Goal: Task Accomplishment & Management: Manage account settings

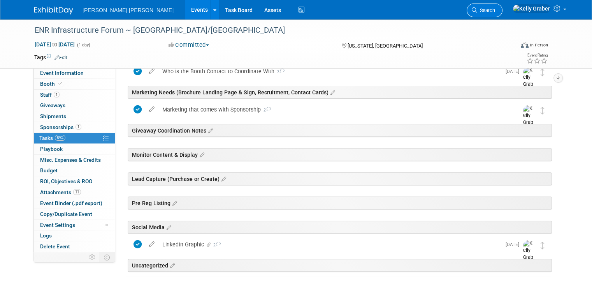
click at [503, 12] on link "Search" at bounding box center [485, 11] width 36 height 14
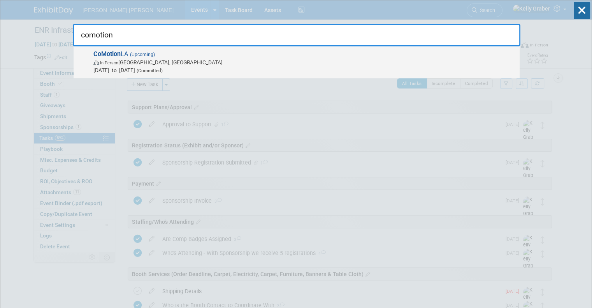
type input "comotion"
click at [135, 61] on span "In-Person Los Angeles, CA" at bounding box center [304, 62] width 422 height 8
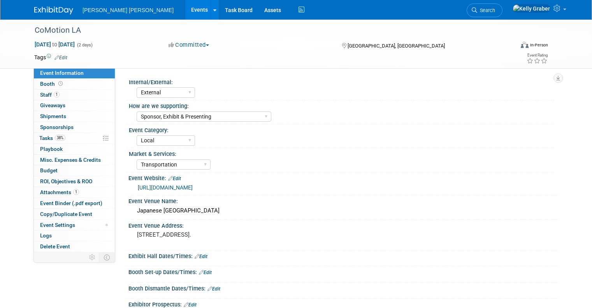
select select "External"
select select "Sponsor, Exhibit & Presenting"
select select "Local"
select select "Transportation"
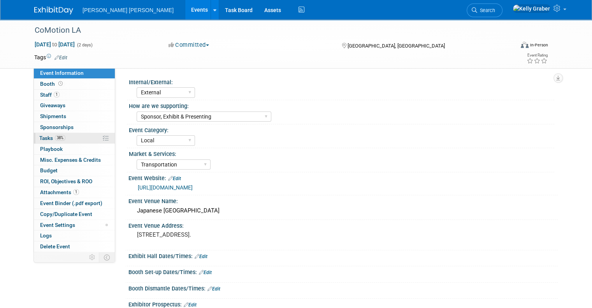
click at [40, 135] on span "Tasks 38%" at bounding box center [52, 138] width 26 height 6
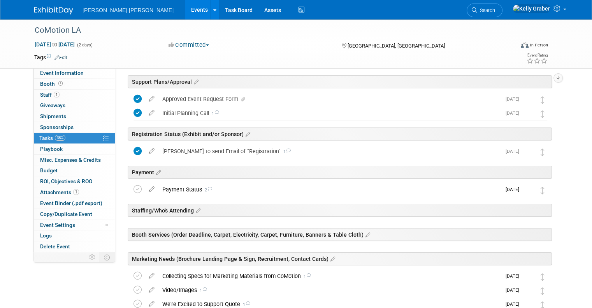
scroll to position [39, 0]
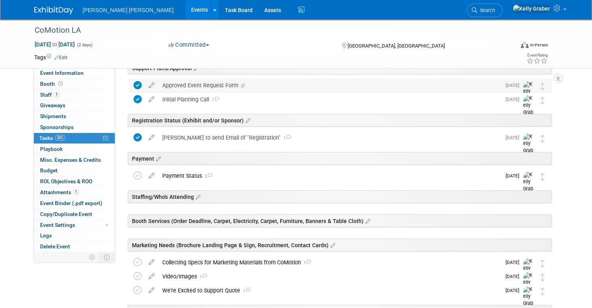
click at [201, 84] on div "Approved Event Request Form" at bounding box center [329, 85] width 343 height 13
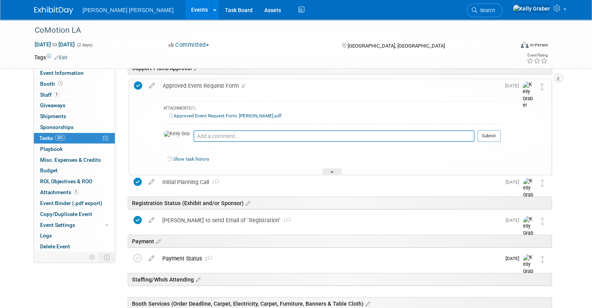
click at [193, 116] on link "Approved Event Request Form. Julia Barker.pdf" at bounding box center [225, 115] width 112 height 5
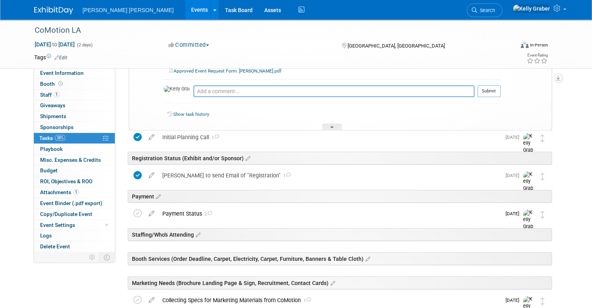
scroll to position [0, 0]
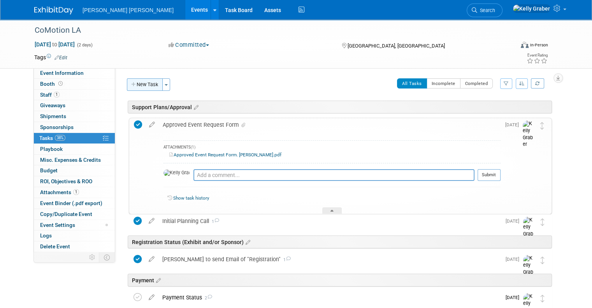
click at [139, 83] on button "New Task" at bounding box center [145, 84] width 36 height 12
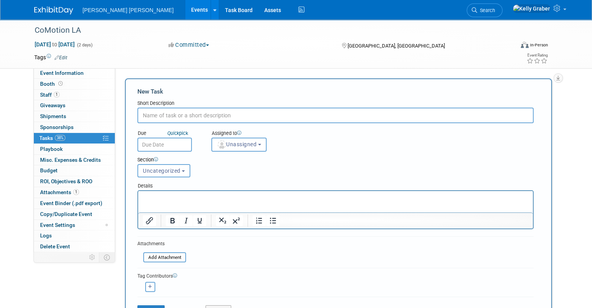
click at [167, 111] on input "text" at bounding box center [335, 115] width 396 height 16
type input "r"
type input "Pre Reg Listing - Available 1 Week Prior to Conference"
click at [162, 144] on input "text" at bounding box center [164, 144] width 55 height 14
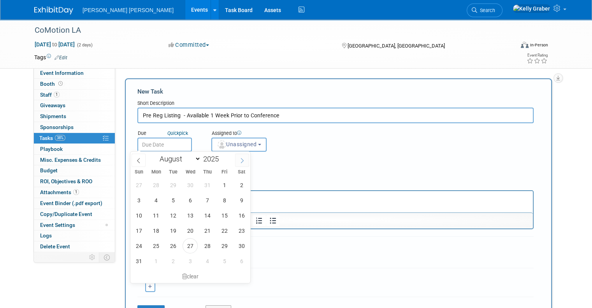
click at [241, 160] on icon at bounding box center [241, 160] width 5 height 5
select select "10"
click at [158, 199] on span "3" at bounding box center [155, 199] width 15 height 15
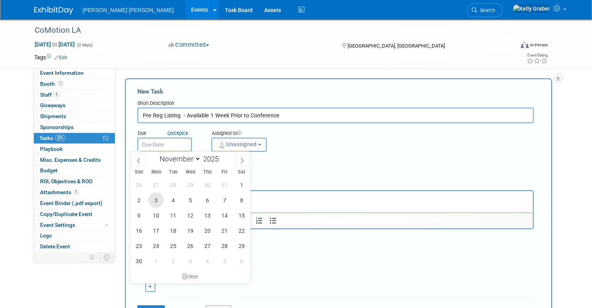
type input "Nov 3, 2025"
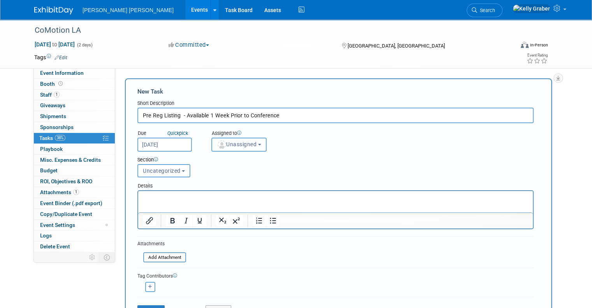
click at [223, 148] on button "Unassigned" at bounding box center [238, 144] width 55 height 14
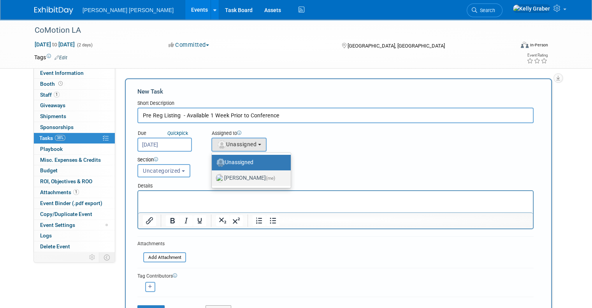
click at [230, 176] on label "Kelly Graber (me)" at bounding box center [249, 178] width 67 height 12
click at [213, 176] on input "Kelly Graber (me)" at bounding box center [210, 176] width 5 height 5
select select "ec37184c-c01f-4f21-939d-fe7fd02e2e7e"
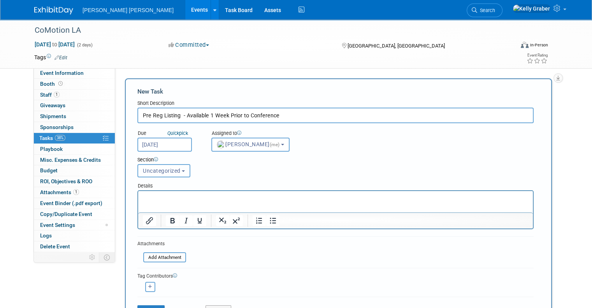
click at [173, 169] on button "Uncategorized" at bounding box center [163, 170] width 53 height 13
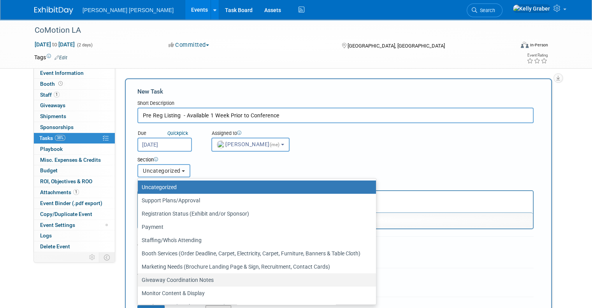
scroll to position [37, 0]
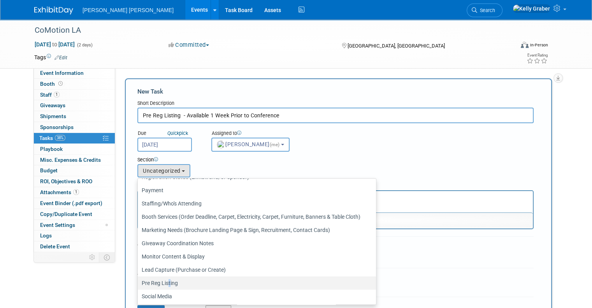
click at [161, 282] on label "Pre Reg Listing" at bounding box center [255, 283] width 227 height 10
click at [159, 281] on label "Pre Reg Listing" at bounding box center [255, 283] width 227 height 10
click at [139, 281] on input "Pre Reg Listing" at bounding box center [136, 282] width 5 height 5
select select "11273003"
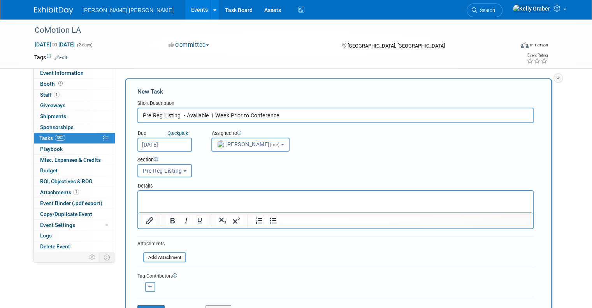
scroll to position [39, 0]
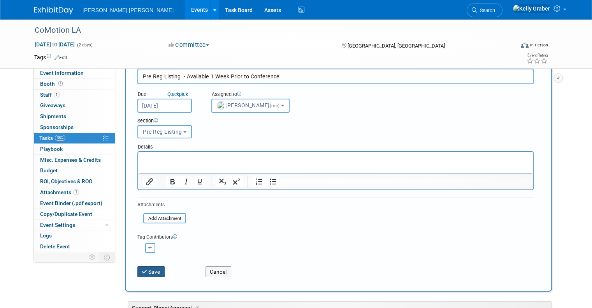
click at [152, 267] on button "Save" at bounding box center [150, 271] width 27 height 11
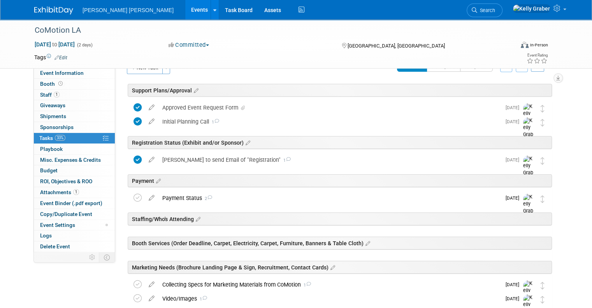
scroll to position [15, 0]
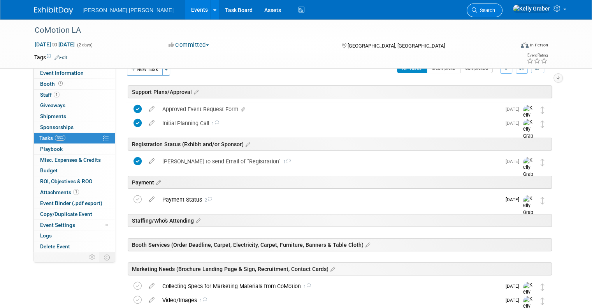
click at [477, 9] on icon at bounding box center [474, 9] width 5 height 5
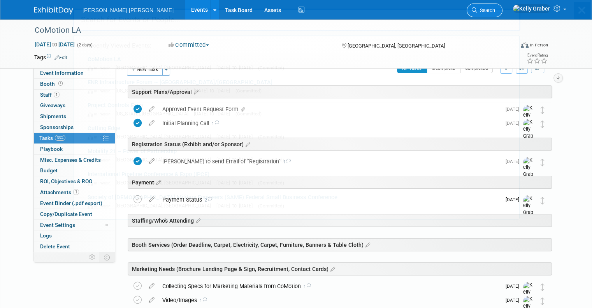
scroll to position [0, 0]
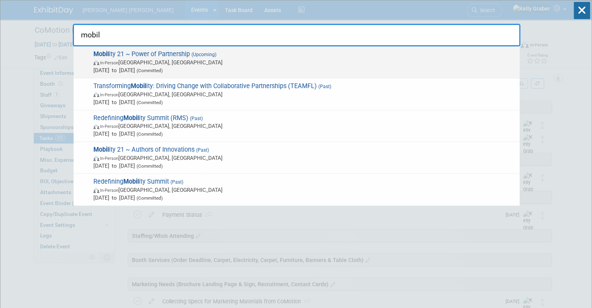
type input "mobil"
click at [167, 60] on span "In-Person Anaheim, CA" at bounding box center [304, 62] width 422 height 8
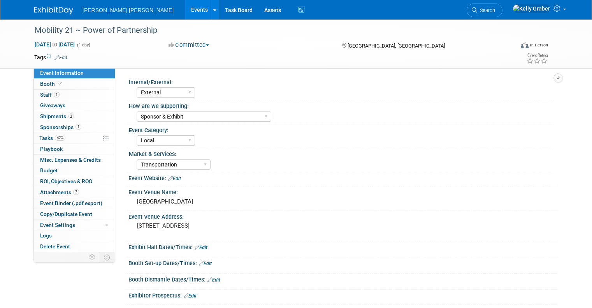
select select "External"
select select "Sponsor & Exhibit"
select select "Local"
select select "Transportation"
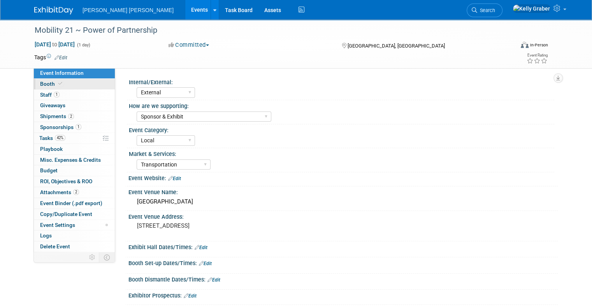
click at [44, 85] on span "Booth" at bounding box center [52, 84] width 24 height 6
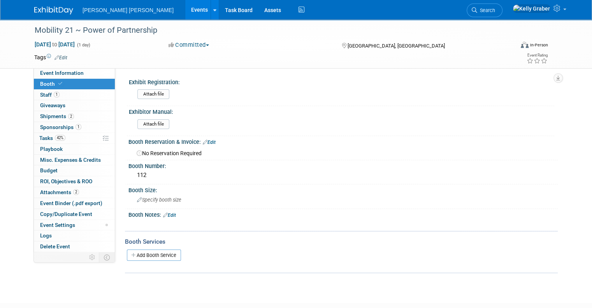
click at [46, 83] on span "Booth" at bounding box center [52, 84] width 24 height 6
click at [204, 143] on link "Edit" at bounding box center [209, 141] width 13 height 5
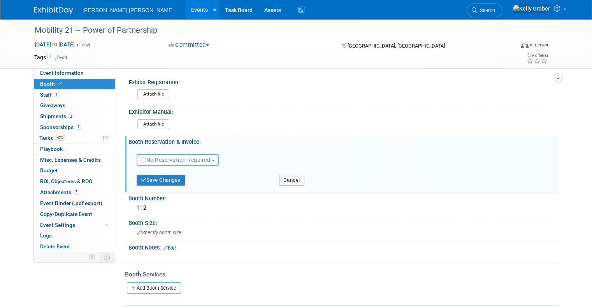
click at [196, 158] on span "No Reservation Required" at bounding box center [176, 160] width 70 height 6
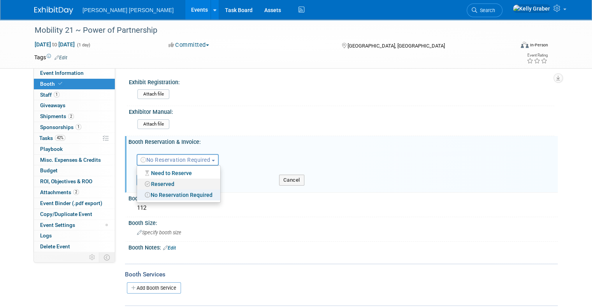
click at [171, 179] on link "Reserved" at bounding box center [178, 183] width 83 height 11
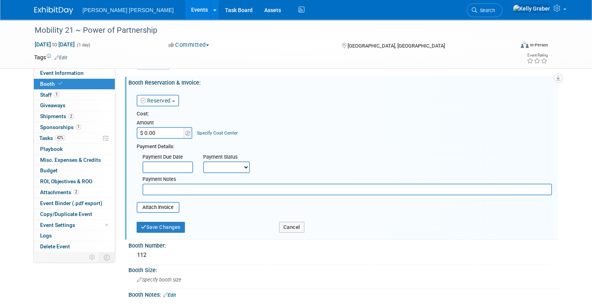
scroll to position [78, 0]
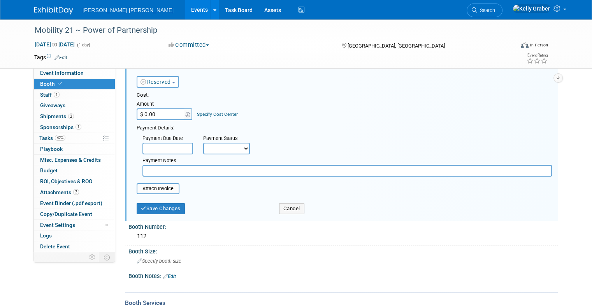
click at [172, 169] on input "text" at bounding box center [348, 171] width 410 height 12
type input "I"
type input "Space included with Sponsorship"
click at [154, 210] on button "Save Changes" at bounding box center [161, 208] width 48 height 11
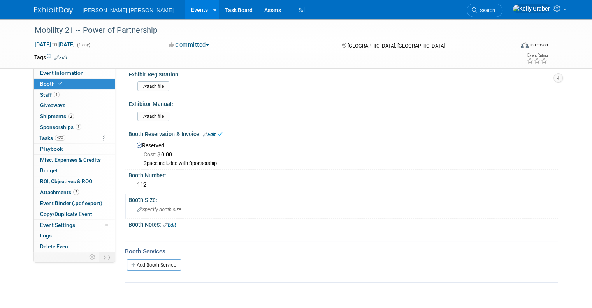
scroll to position [0, 0]
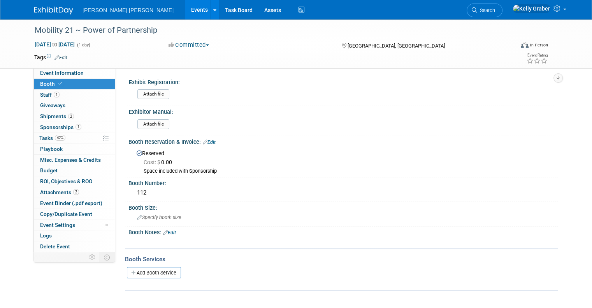
click at [495, 12] on span "Search" at bounding box center [486, 10] width 18 height 6
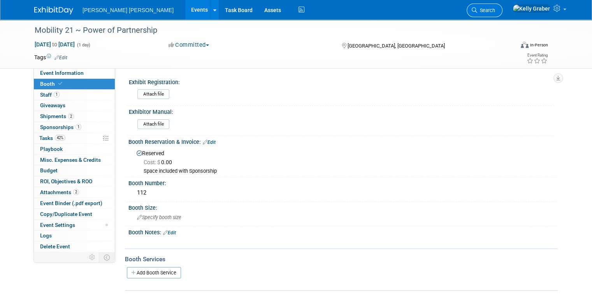
click at [503, 8] on link "Search" at bounding box center [485, 11] width 36 height 14
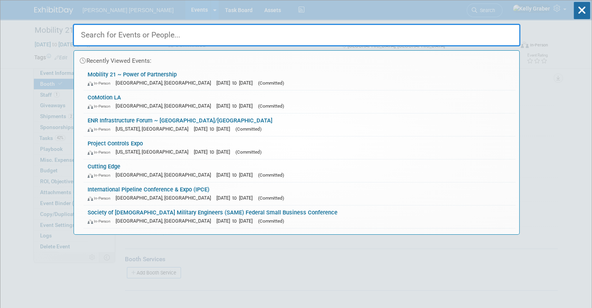
click at [219, 37] on input "text" at bounding box center [297, 35] width 448 height 23
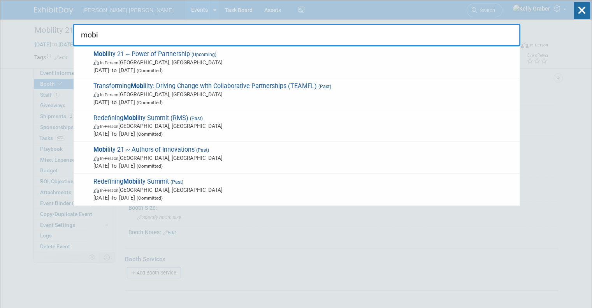
type input "mobil"
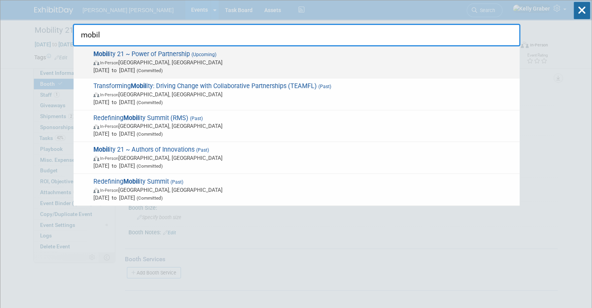
click at [144, 64] on span "In-Person Anaheim, CA" at bounding box center [304, 62] width 422 height 8
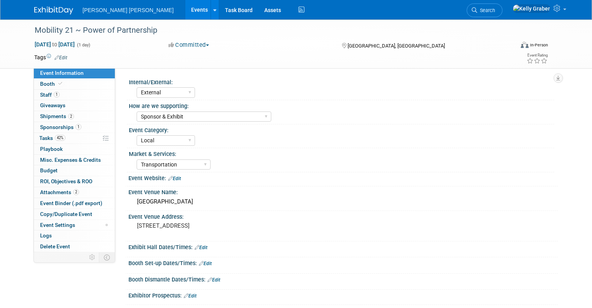
select select "External"
select select "Sponsor & Exhibit"
select select "Local"
select select "Transportation"
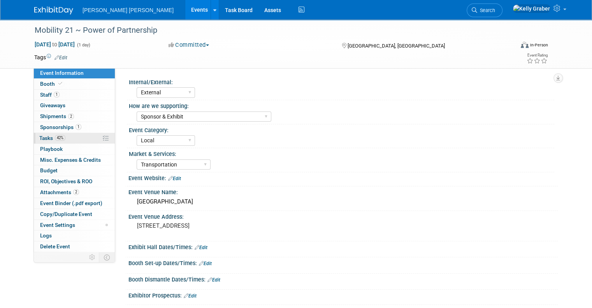
click at [40, 136] on span "Tasks 42%" at bounding box center [52, 138] width 26 height 6
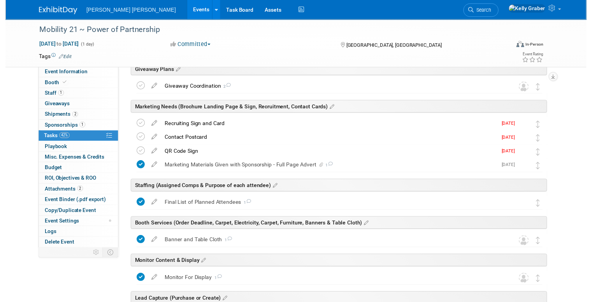
scroll to position [156, 0]
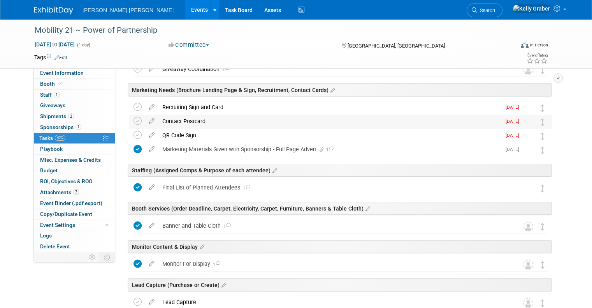
click at [221, 120] on div "Contact Postcard" at bounding box center [329, 120] width 343 height 13
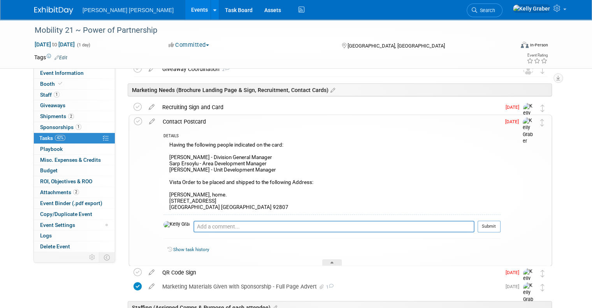
drag, startPoint x: 269, startPoint y: 168, endPoint x: 163, endPoint y: 155, distance: 107.1
click at [164, 155] on div "Having the following people indicated on the card: [PERSON_NAME] - Division Gen…" at bounding box center [332, 177] width 337 height 75
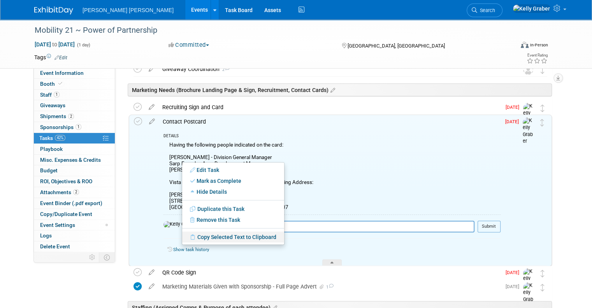
click at [221, 233] on link "Copy Selected Text to Clipboard" at bounding box center [233, 236] width 102 height 11
copy div "[PERSON_NAME] - Division General Manager [PERSON_NAME] - Area Development Manag…"
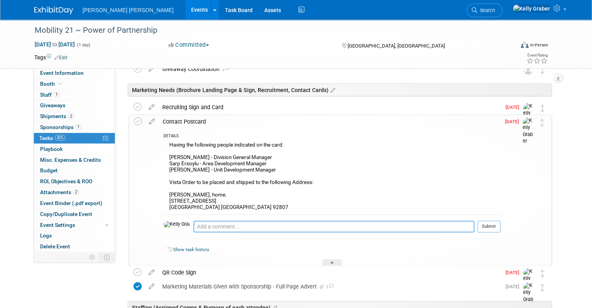
click at [292, 222] on textarea at bounding box center [334, 226] width 281 height 12
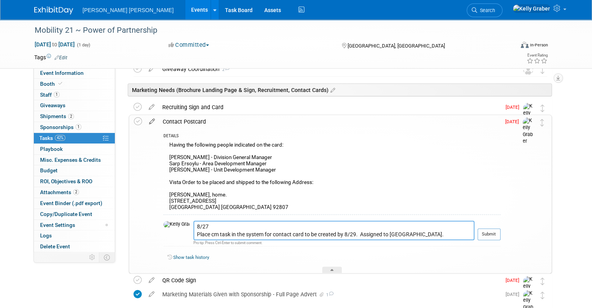
type textarea "8/27 Place cm task in the system for contact card to be created by 8/29. Assign…"
click at [145, 119] on icon at bounding box center [152, 120] width 14 height 10
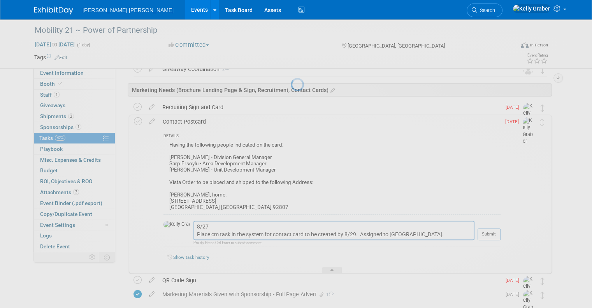
select select "7"
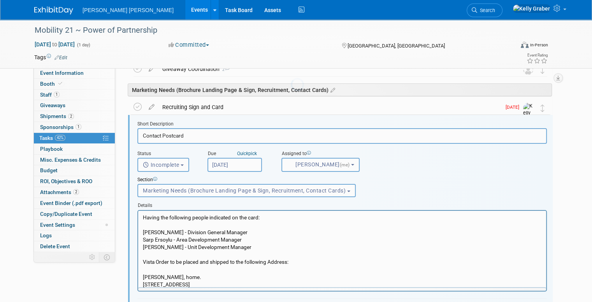
scroll to position [0, 0]
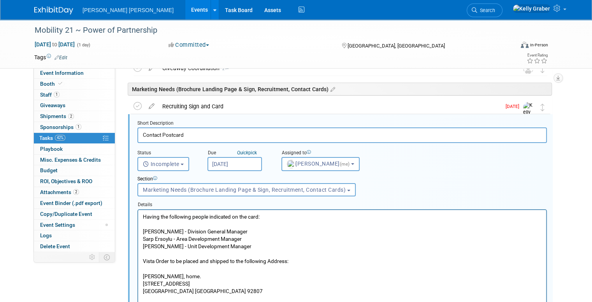
click at [236, 160] on input "[DATE]" at bounding box center [235, 164] width 55 height 14
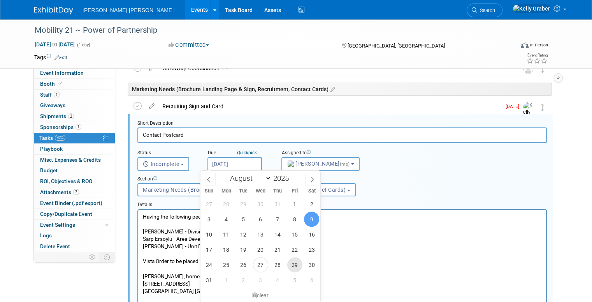
drag, startPoint x: 291, startPoint y: 267, endPoint x: 160, endPoint y: 58, distance: 246.5
click at [291, 267] on span "29" at bounding box center [294, 264] width 15 height 15
type input "[DATE]"
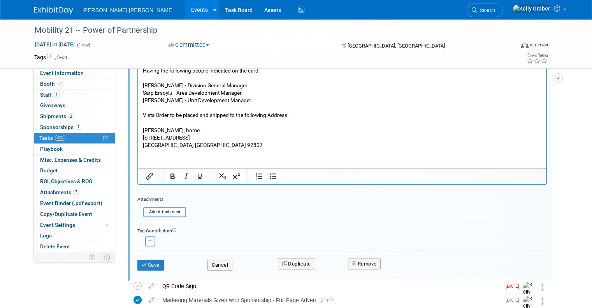
scroll to position [312, 0]
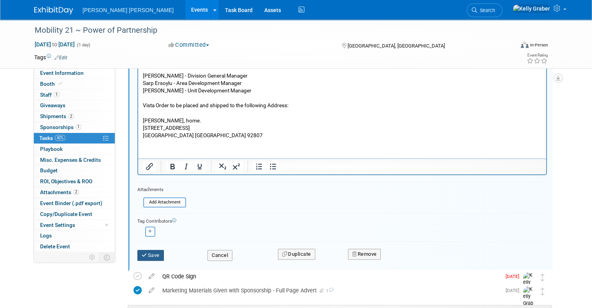
click at [145, 253] on button "Save" at bounding box center [150, 255] width 26 height 11
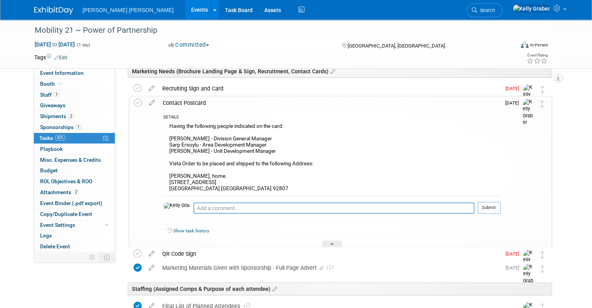
scroll to position [157, 0]
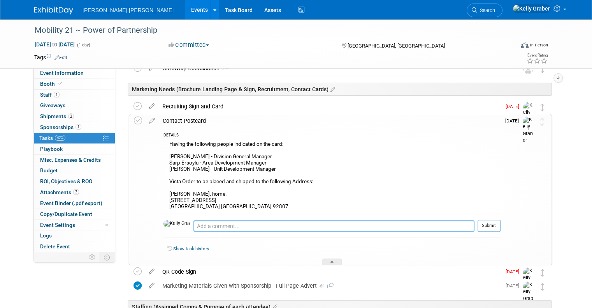
click at [311, 229] on textarea at bounding box center [334, 225] width 281 height 11
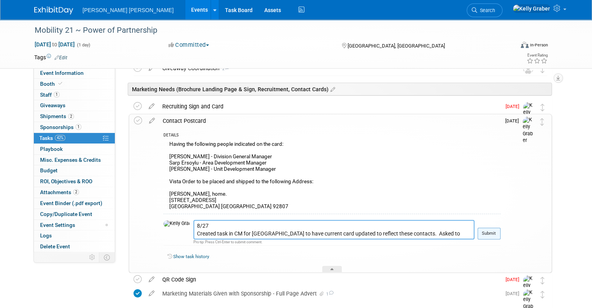
type textarea "8/27 Created task in CM for [GEOGRAPHIC_DATA] to have current card updated to r…"
click at [493, 232] on button "Submit" at bounding box center [489, 233] width 23 height 12
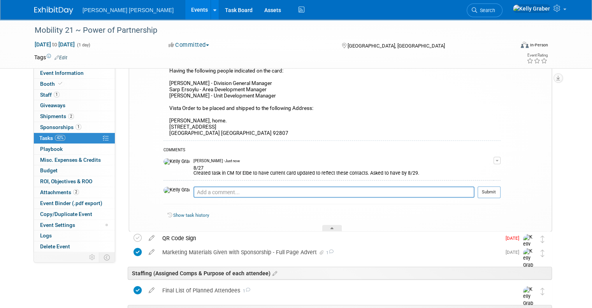
scroll to position [234, 0]
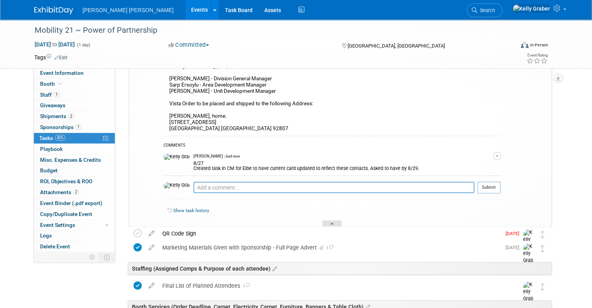
click at [331, 220] on div at bounding box center [331, 223] width 19 height 7
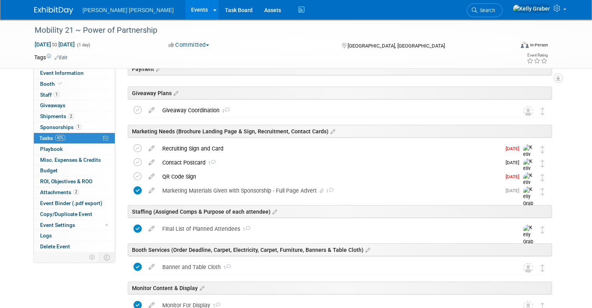
scroll to position [118, 0]
